Goal: Transaction & Acquisition: Book appointment/travel/reservation

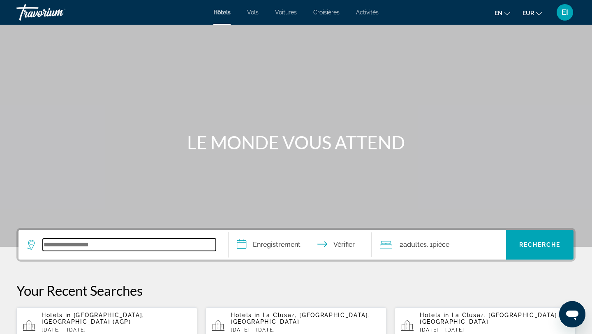
click at [58, 245] on input "Widget de recherche" at bounding box center [129, 244] width 173 height 12
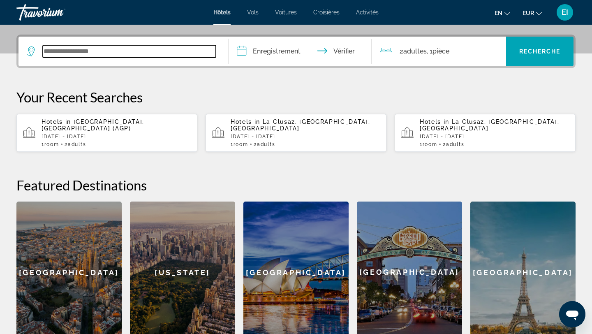
scroll to position [201, 0]
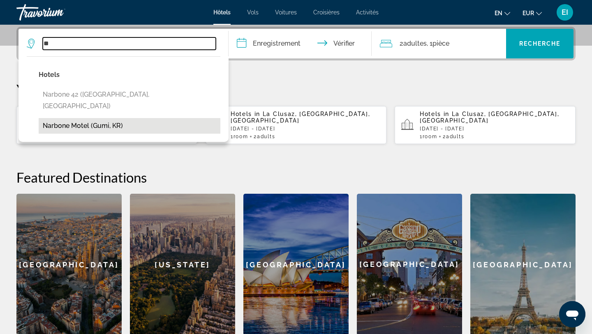
type input "*"
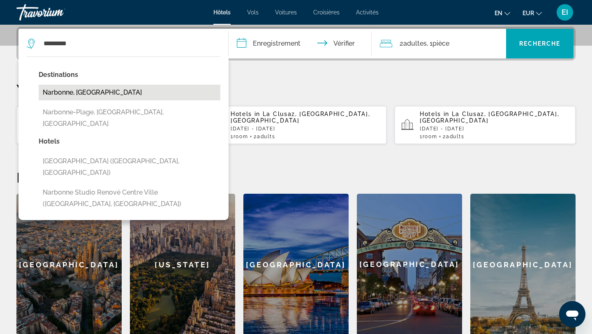
click at [79, 88] on button "Narbonne, [GEOGRAPHIC_DATA]" at bounding box center [130, 93] width 182 height 16
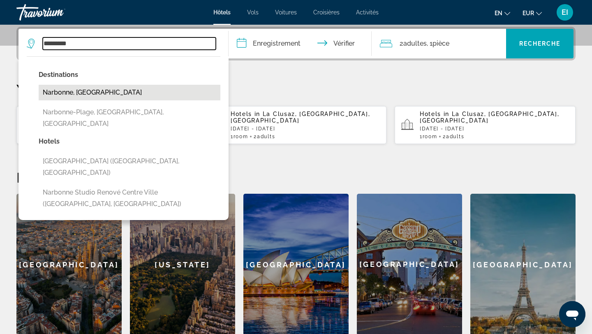
type input "**********"
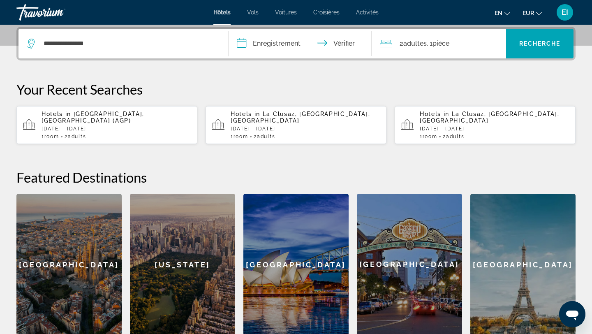
click at [251, 44] on input "**********" at bounding box center [302, 45] width 146 height 32
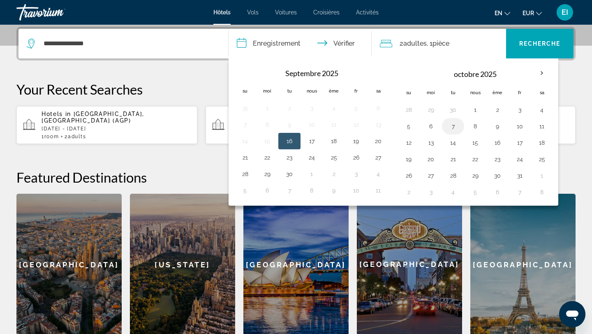
click at [449, 128] on button "7" at bounding box center [453, 126] width 13 height 12
click at [398, 47] on div "2 adultes Adulte , 1 pièce chambres" at bounding box center [443, 44] width 127 height 12
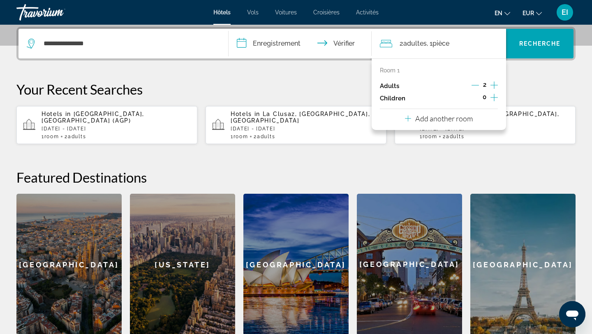
click at [498, 86] on div "Room 1 Adults 2 Children 0 Add another room" at bounding box center [439, 94] width 135 height 72
click at [495, 85] on icon "Increment adults" at bounding box center [494, 85] width 7 height 10
click at [449, 43] on font "pièce" at bounding box center [441, 43] width 17 height 8
click at [475, 86] on icon "Decrement adults" at bounding box center [475, 84] width 7 height 7
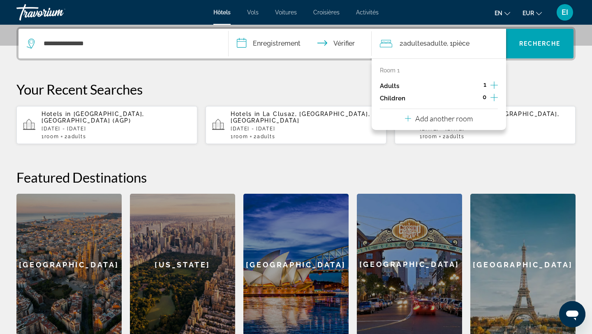
click at [470, 117] on p "Add another room" at bounding box center [444, 118] width 58 height 9
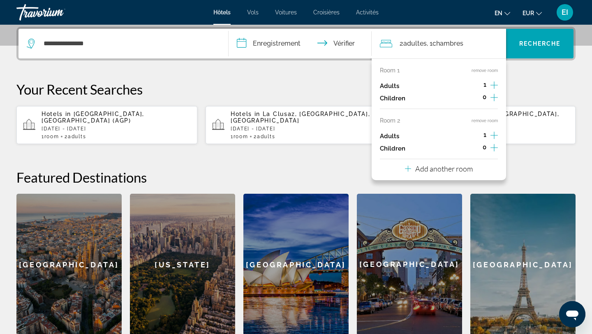
click at [456, 167] on p "Add another room" at bounding box center [444, 168] width 58 height 9
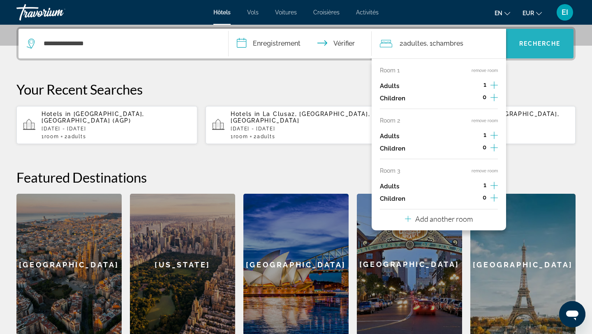
click at [547, 43] on font "Recherche" at bounding box center [540, 43] width 42 height 7
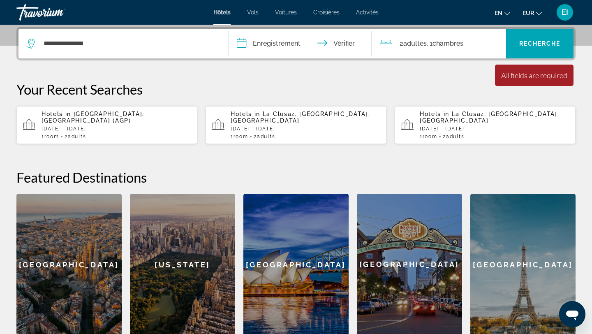
click at [296, 50] on input "**********" at bounding box center [302, 45] width 146 height 32
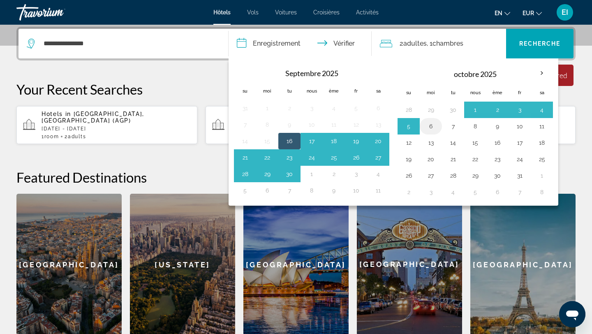
click at [434, 126] on button "6" at bounding box center [430, 126] width 13 height 12
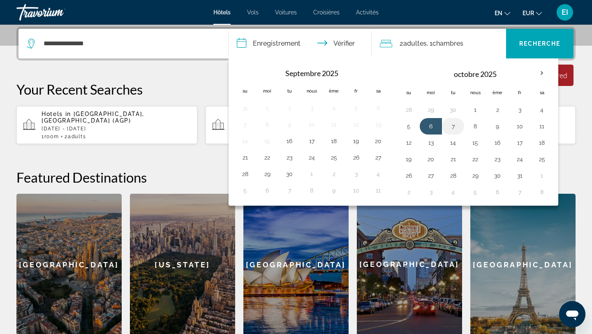
click at [449, 126] on button "7" at bounding box center [453, 126] width 13 height 12
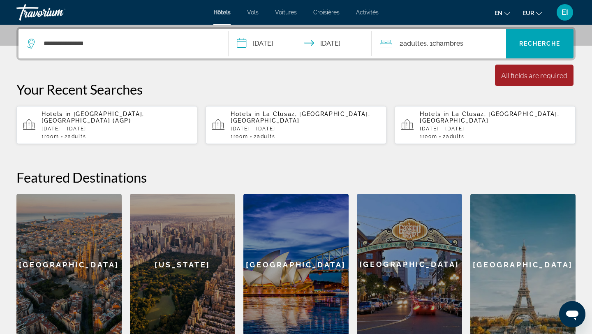
type input "**********"
click at [541, 45] on font "Recherche" at bounding box center [540, 43] width 42 height 7
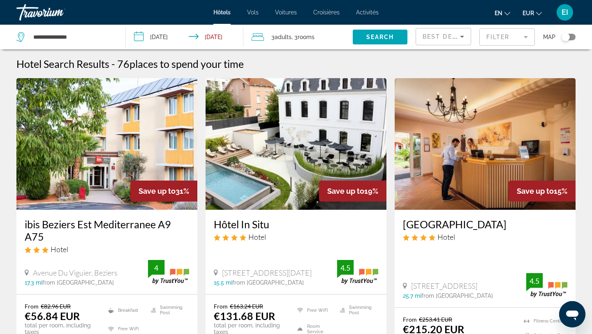
click at [464, 40] on icon "Sort by" at bounding box center [462, 37] width 10 height 10
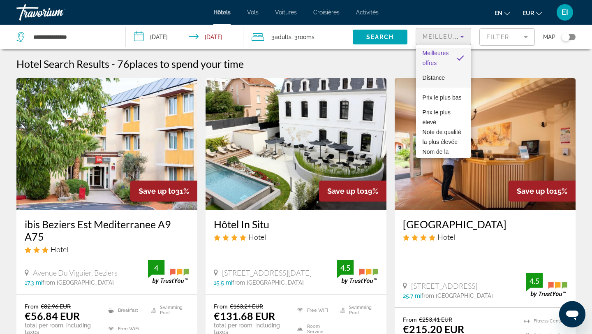
click at [458, 75] on mat-option "Distance" at bounding box center [443, 78] width 55 height 20
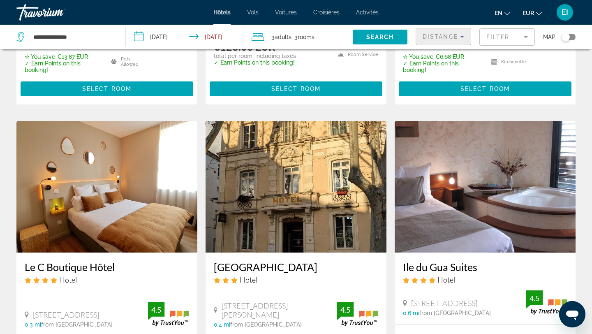
scroll to position [269, 0]
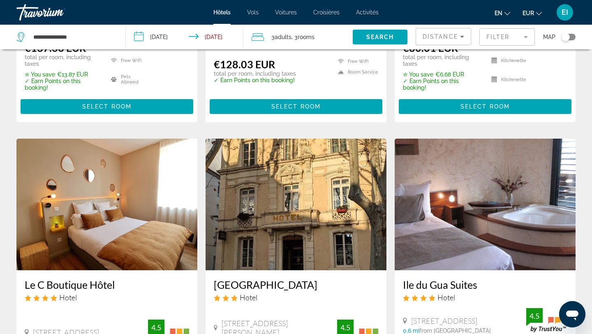
click at [518, 37] on mat-form-field "Filter" at bounding box center [507, 36] width 56 height 17
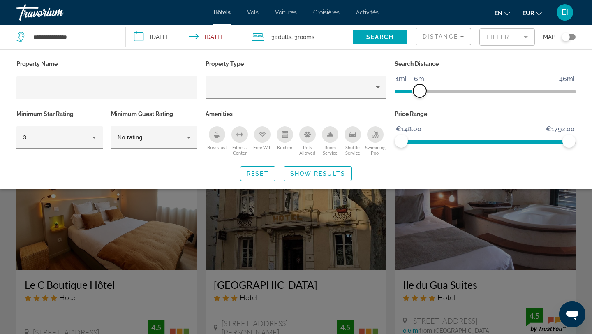
drag, startPoint x: 512, startPoint y: 90, endPoint x: 420, endPoint y: 100, distance: 92.2
click at [420, 100] on div "Search Distance 1mi 46mi 6mi" at bounding box center [485, 83] width 189 height 50
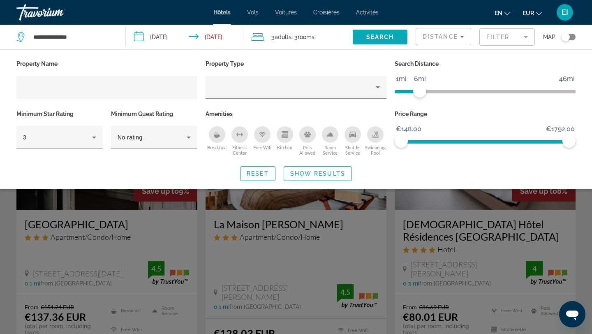
click at [396, 40] on span "Search widget" at bounding box center [380, 37] width 55 height 20
click at [387, 36] on span "Search" at bounding box center [380, 37] width 28 height 7
click at [325, 169] on span "Search widget" at bounding box center [317, 174] width 67 height 20
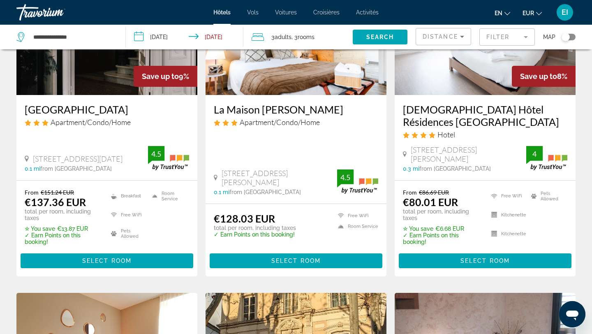
scroll to position [118, 0]
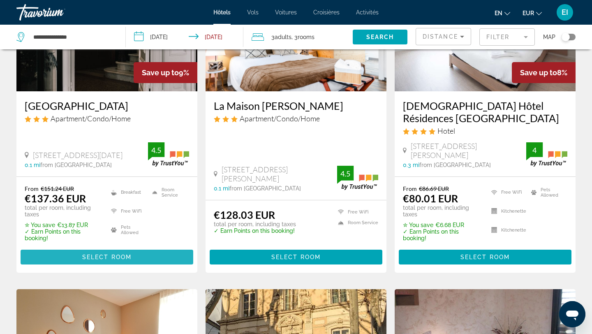
click at [118, 256] on span "Select Room" at bounding box center [106, 257] width 49 height 7
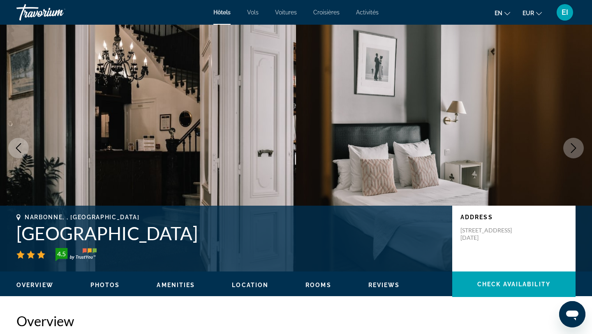
click at [573, 147] on icon "Next image" at bounding box center [574, 148] width 10 height 10
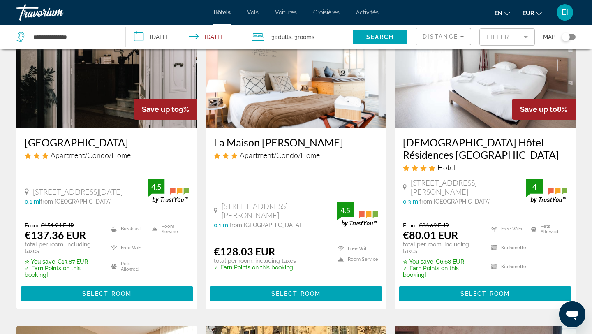
scroll to position [94, 0]
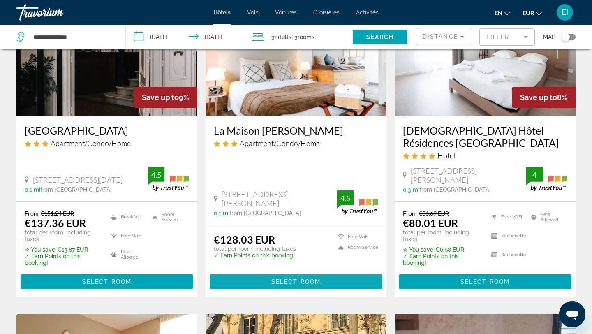
click at [257, 282] on span "Contenu principal" at bounding box center [296, 282] width 173 height 20
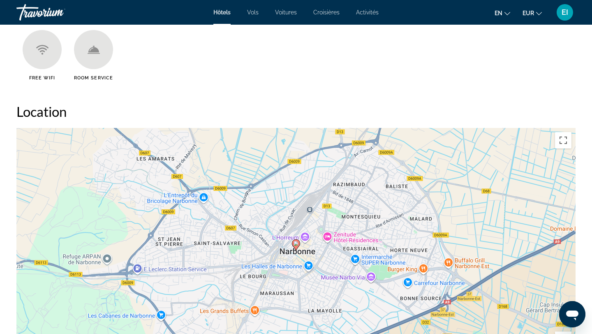
scroll to position [621, 0]
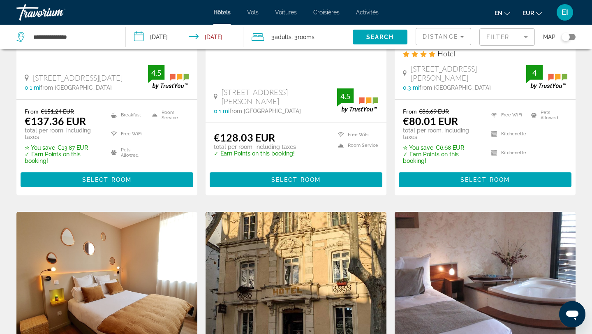
scroll to position [196, 0]
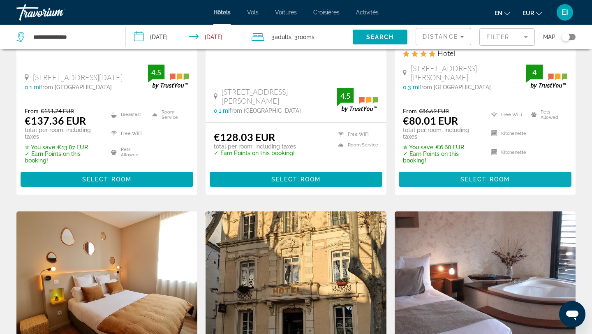
click at [429, 177] on span "Contenu principal" at bounding box center [485, 179] width 173 height 20
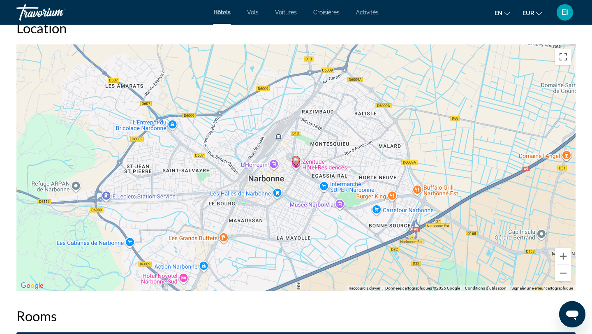
scroll to position [771, 0]
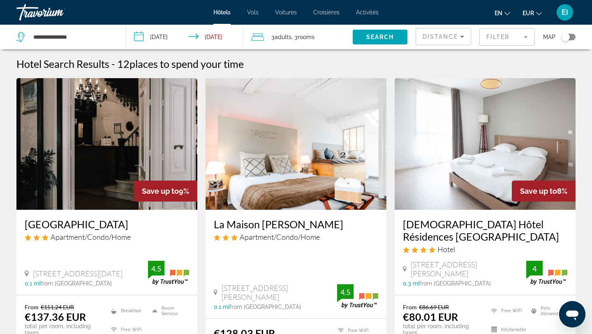
click at [460, 42] on div "Distance" at bounding box center [444, 39] width 42 height 23
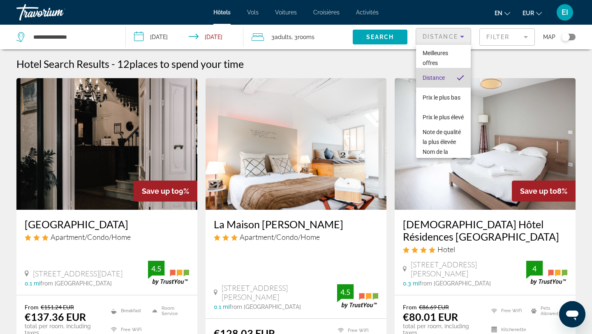
click at [444, 79] on font "Distance" at bounding box center [434, 77] width 22 height 7
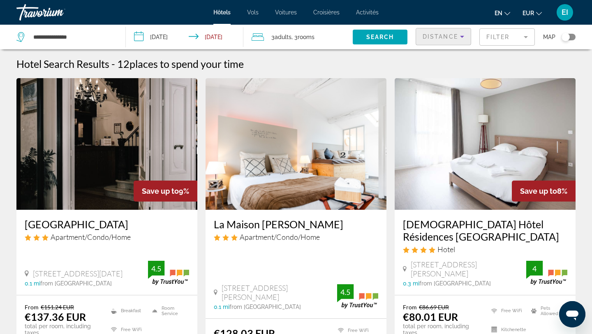
click at [461, 34] on icon "Sort by" at bounding box center [462, 37] width 10 height 10
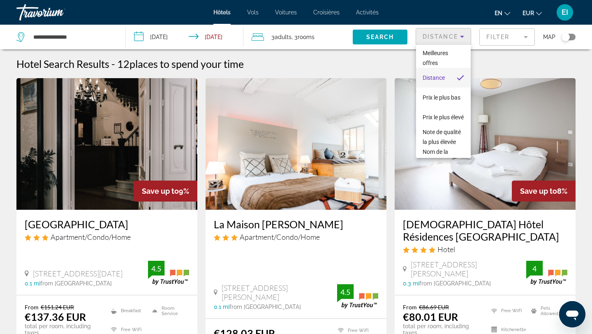
click at [504, 40] on div at bounding box center [296, 167] width 592 height 334
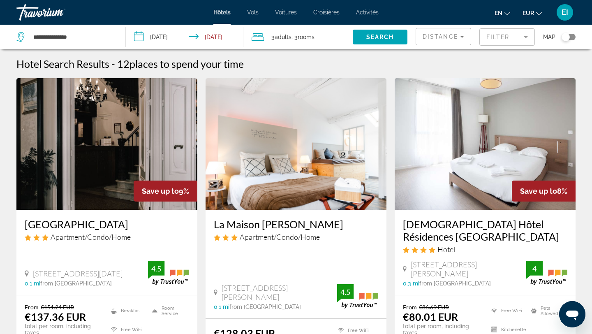
click at [504, 40] on mat-form-field "Filter" at bounding box center [507, 36] width 56 height 17
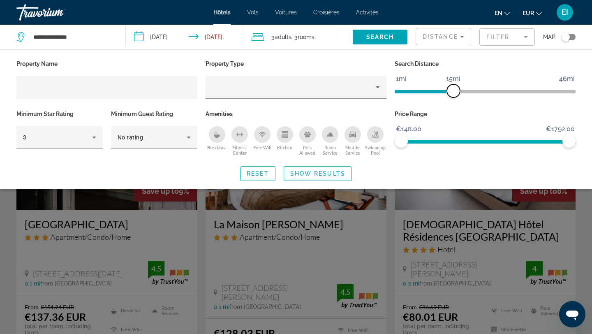
drag, startPoint x: 420, startPoint y: 90, endPoint x: 449, endPoint y: 88, distance: 29.3
click at [451, 88] on span "ngx-slider" at bounding box center [453, 90] width 13 height 13
click at [452, 86] on span "ngx-slider" at bounding box center [453, 90] width 13 height 13
click at [397, 37] on span "Search widget" at bounding box center [380, 37] width 55 height 20
click at [388, 37] on span "Search" at bounding box center [380, 37] width 28 height 7
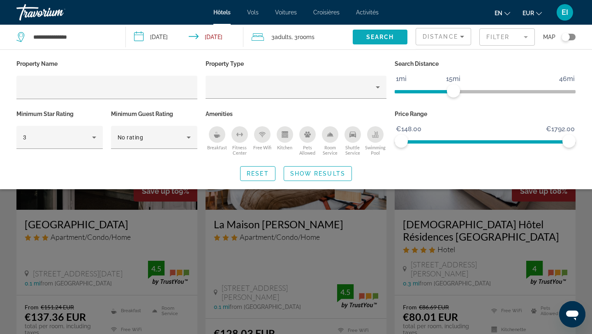
click at [386, 36] on span "Search" at bounding box center [380, 37] width 28 height 7
drag, startPoint x: 571, startPoint y: 138, endPoint x: 428, endPoint y: 141, distance: 142.3
click at [429, 141] on span "ngx-slider-max" at bounding box center [428, 140] width 13 height 13
click at [386, 30] on span "Search widget" at bounding box center [380, 37] width 55 height 20
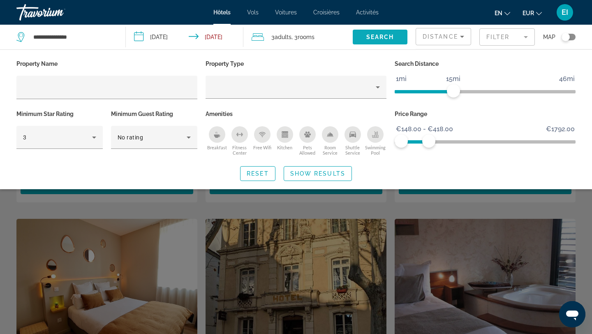
scroll to position [198, 0]
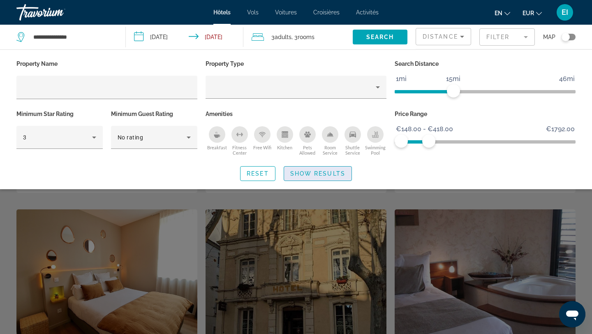
click at [314, 169] on span "Search widget" at bounding box center [317, 174] width 67 height 20
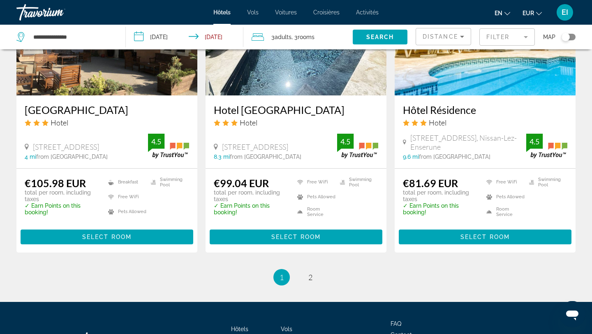
scroll to position [1087, 0]
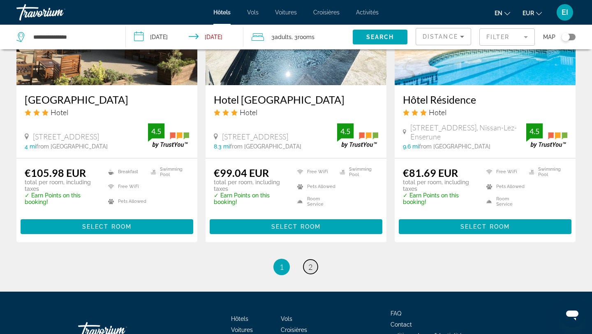
click at [315, 259] on link "page 2" at bounding box center [310, 266] width 14 height 14
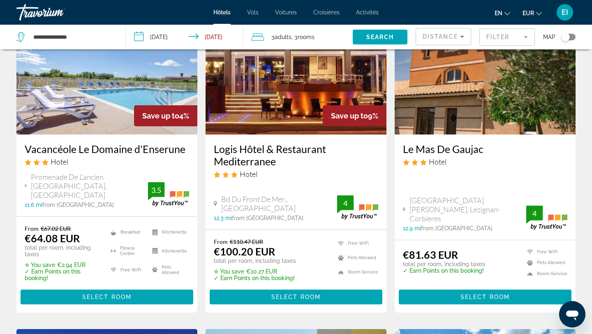
scroll to position [78, 0]
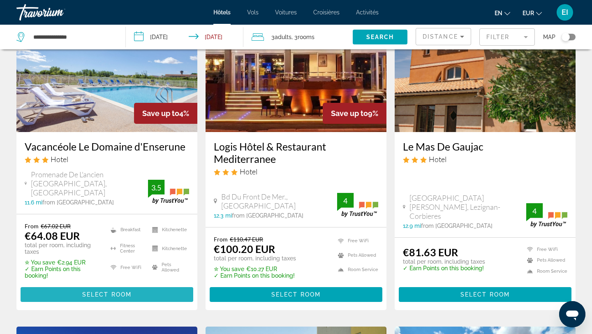
click at [127, 291] on span "Select Room" at bounding box center [106, 294] width 49 height 7
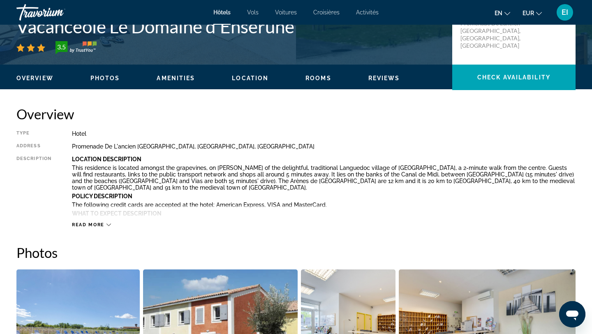
scroll to position [173, 0]
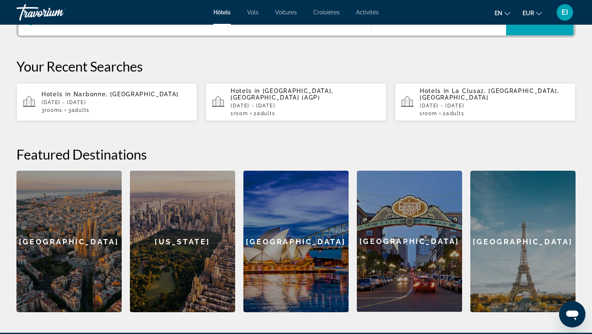
scroll to position [231, 0]
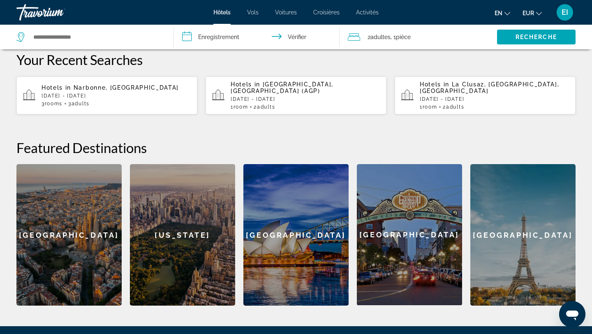
click at [161, 256] on div "[US_STATE]" at bounding box center [182, 234] width 105 height 141
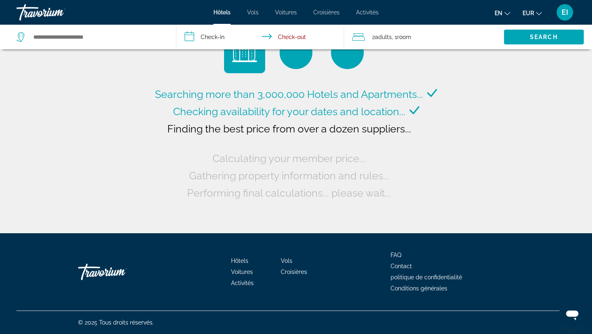
click at [201, 34] on input "**********" at bounding box center [261, 38] width 171 height 27
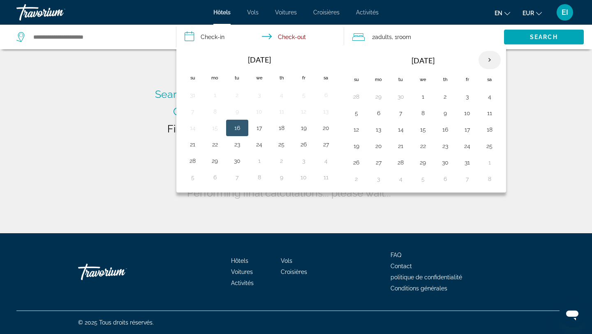
click at [487, 59] on th "Next month" at bounding box center [490, 60] width 22 height 18
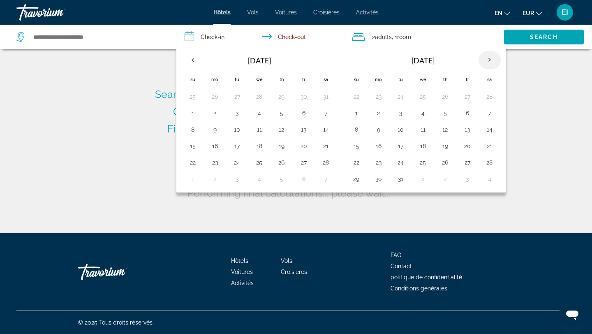
click at [487, 59] on th "Next month" at bounding box center [490, 60] width 22 height 18
type input "**********"
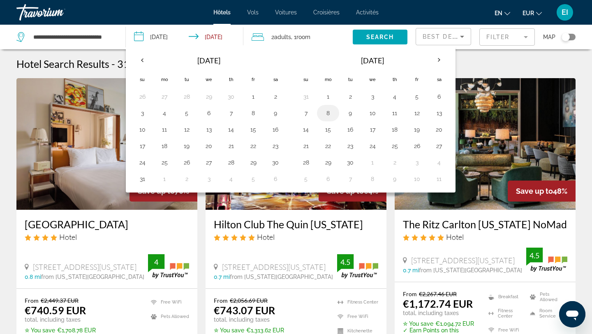
click at [329, 113] on button "8" at bounding box center [328, 113] width 13 height 12
click at [402, 110] on td "11" at bounding box center [395, 113] width 22 height 16
click at [400, 111] on button "11" at bounding box center [394, 113] width 13 height 12
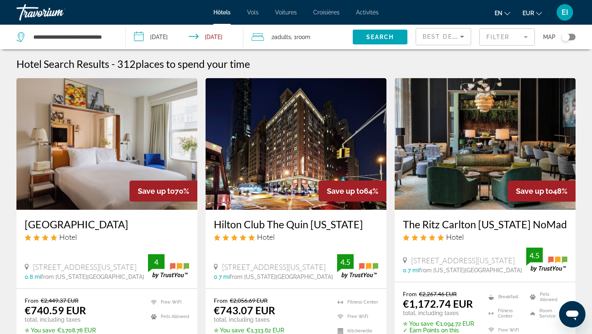
click at [180, 38] on input "**********" at bounding box center [186, 38] width 121 height 27
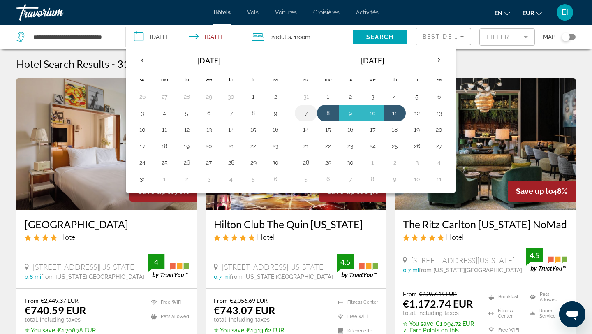
click at [308, 111] on button "7" at bounding box center [305, 113] width 13 height 12
click at [400, 110] on button "11" at bounding box center [394, 113] width 13 height 12
type input "**********"
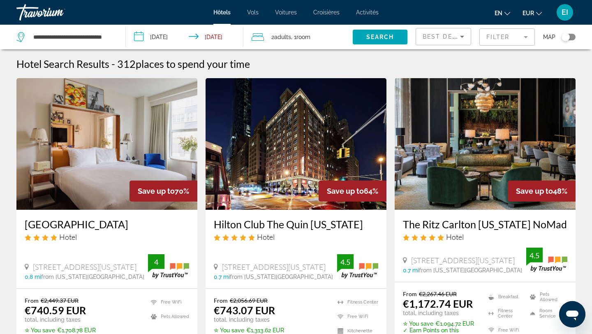
click at [300, 38] on span "Room" at bounding box center [303, 37] width 14 height 7
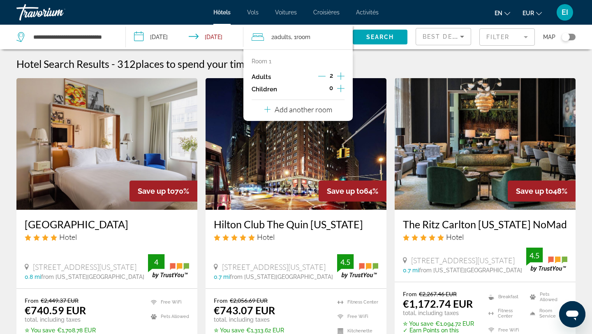
click at [339, 77] on icon "Increment adults" at bounding box center [340, 76] width 7 height 10
click at [329, 110] on p "Add another room" at bounding box center [304, 109] width 58 height 9
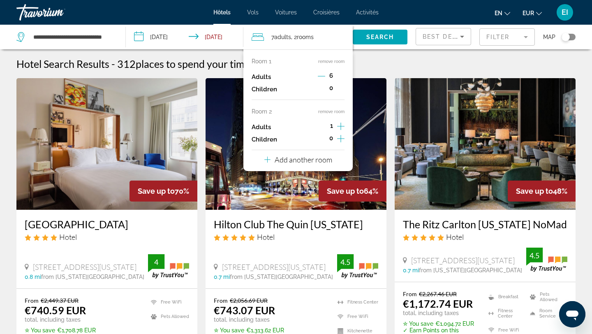
click at [338, 123] on icon "Increment adults" at bounding box center [340, 126] width 7 height 10
click at [339, 123] on icon "Increment adults" at bounding box center [340, 126] width 7 height 10
click at [379, 32] on span "Search widget" at bounding box center [380, 37] width 55 height 20
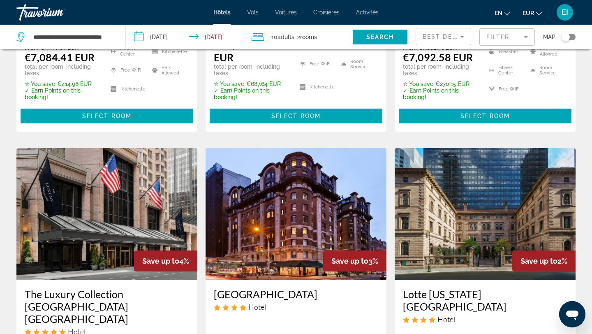
scroll to position [780, 0]
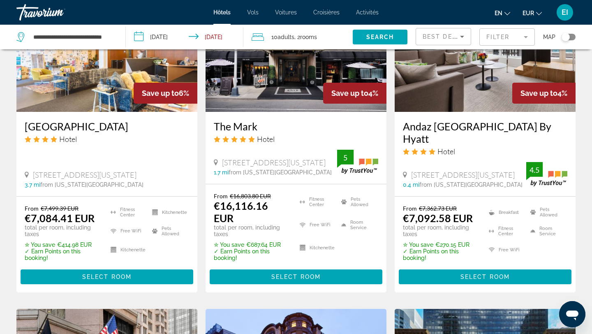
click at [493, 39] on mat-form-field "Filter" at bounding box center [507, 36] width 56 height 17
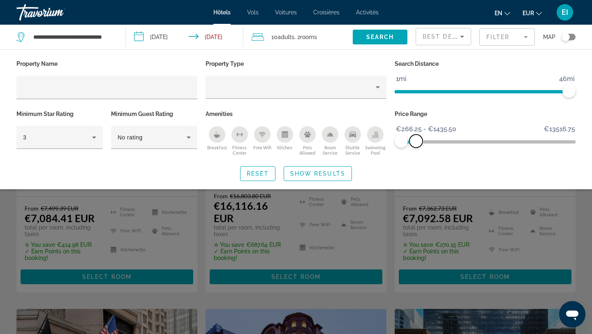
drag, startPoint x: 572, startPoint y: 140, endPoint x: 416, endPoint y: 147, distance: 156.0
click at [416, 148] on div "Price Range €266.25 €13516.75 €266.25 €1435.50 €266.25 - €1435.50" at bounding box center [485, 133] width 189 height 50
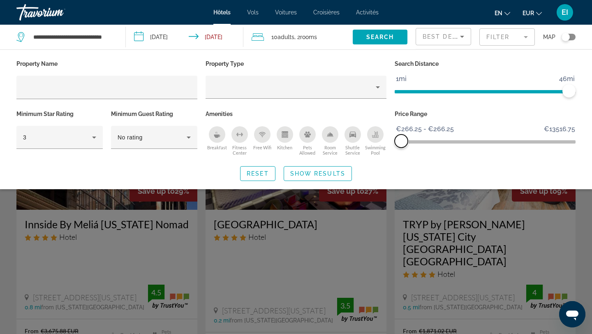
drag, startPoint x: 413, startPoint y: 145, endPoint x: 399, endPoint y: 144, distance: 13.6
click at [399, 144] on span "ngx-slider-max" at bounding box center [401, 140] width 13 height 13
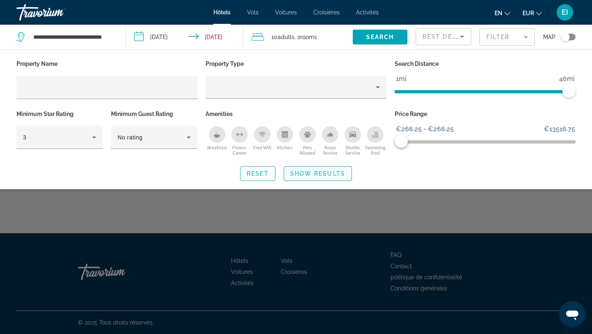
click at [348, 174] on span "Search widget" at bounding box center [317, 174] width 67 height 20
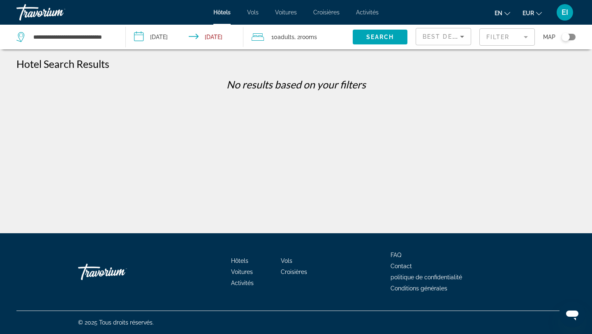
click at [337, 38] on div "10 Adult Adults , 2 Room rooms" at bounding box center [302, 37] width 101 height 12
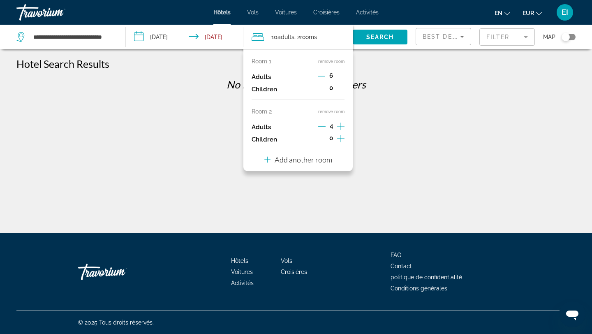
click at [322, 76] on icon "Decrement adults" at bounding box center [321, 75] width 7 height 7
click at [321, 76] on icon "Decrement adults" at bounding box center [321, 75] width 7 height 7
click at [339, 76] on icon "Increment adults" at bounding box center [340, 76] width 7 height 10
click at [343, 126] on icon "Increment adults" at bounding box center [340, 126] width 7 height 10
click at [372, 36] on span "Search" at bounding box center [380, 37] width 28 height 7
